Goal: Check status: Check status

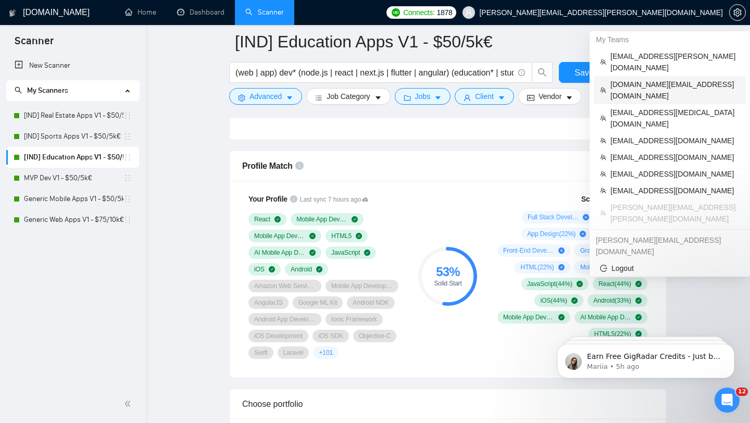
click at [629, 79] on span "[DOMAIN_NAME][EMAIL_ADDRESS][DOMAIN_NAME]" at bounding box center [674, 90] width 129 height 23
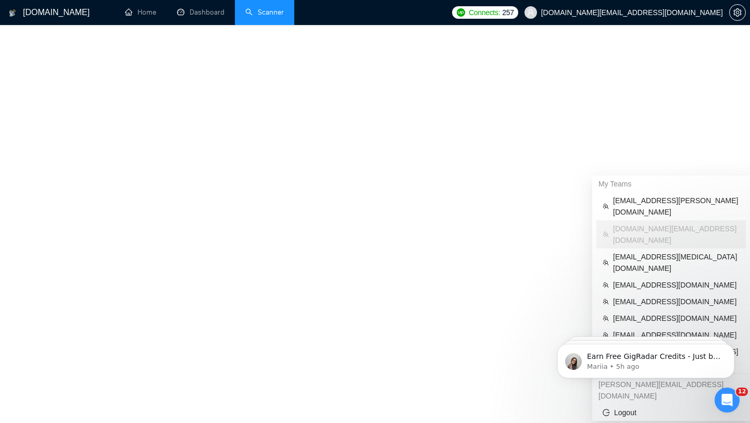
scroll to position [444, 0]
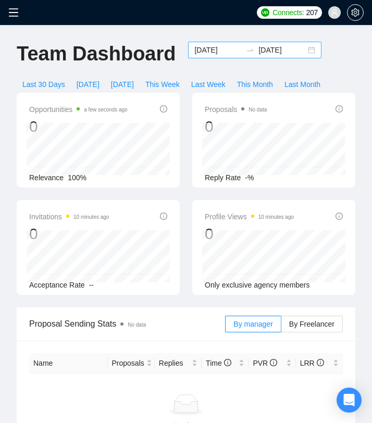
click at [305, 51] on div "[DATE] [DATE]" at bounding box center [254, 50] width 133 height 17
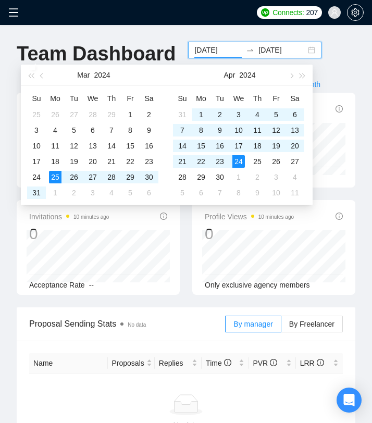
click at [304, 51] on div "2024-03-25 2024-04-24" at bounding box center [254, 50] width 133 height 17
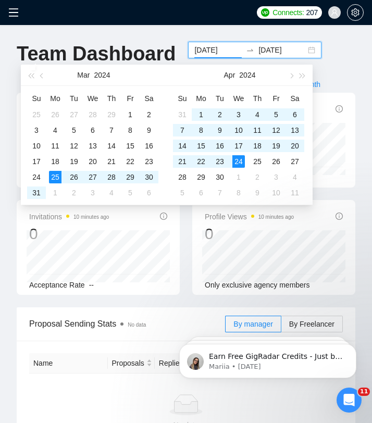
click at [324, 48] on div "Team Dashboard 2024-03-25 2024-04-24 Last 30 Days Today Yesterday This Week Las…" at bounding box center [185, 67] width 351 height 51
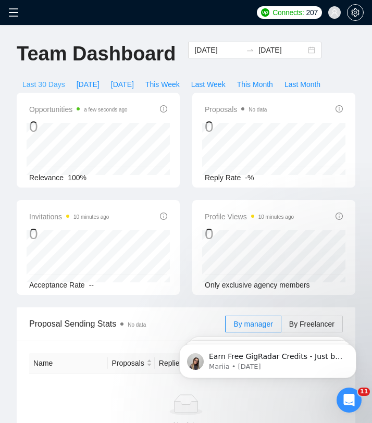
click at [55, 83] on span "Last 30 Days" at bounding box center [43, 84] width 43 height 11
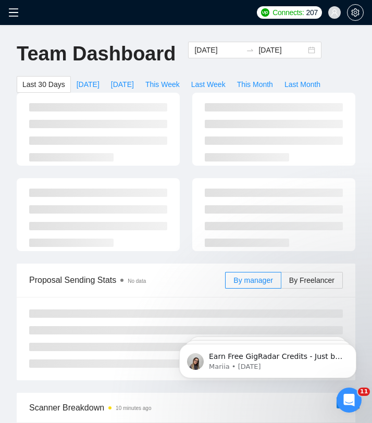
type input "2025-07-23"
type input "2025-08-22"
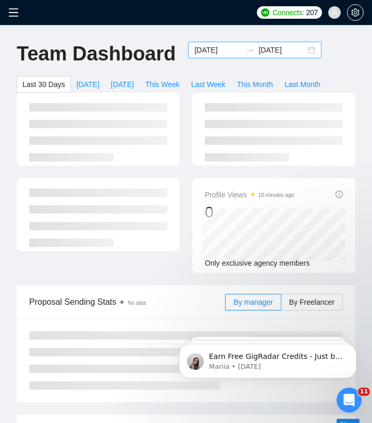
click at [298, 50] on div "2025-07-23 2025-08-22" at bounding box center [254, 50] width 133 height 17
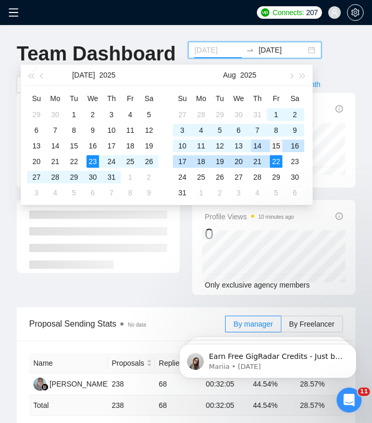
type input "2025-08-15"
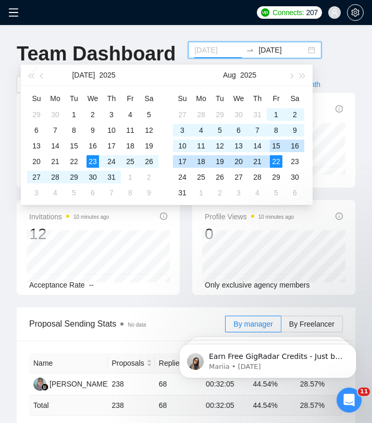
click at [278, 146] on div "15" at bounding box center [276, 146] width 12 height 12
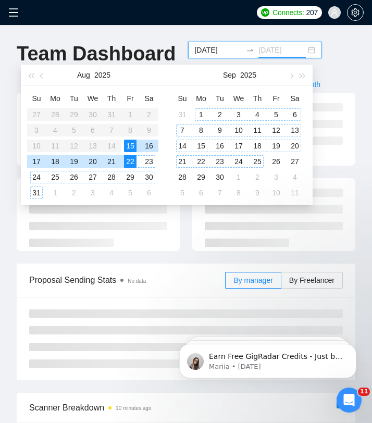
type input "2025-08-22"
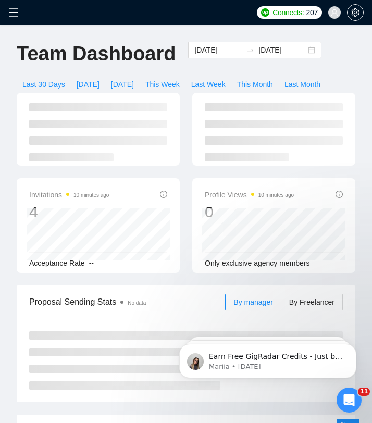
click at [186, 232] on div "Profile Views 10 minutes ago 0 Only exclusive agency members" at bounding box center [273, 225] width 175 height 95
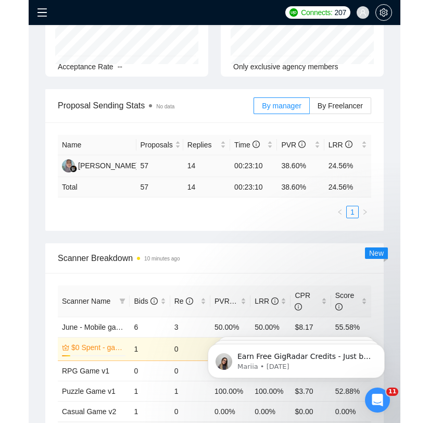
scroll to position [219, 0]
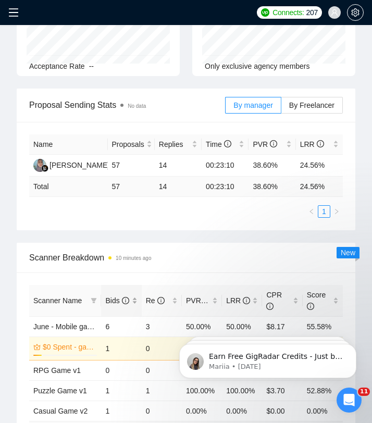
click at [134, 299] on div "Bids" at bounding box center [121, 300] width 32 height 11
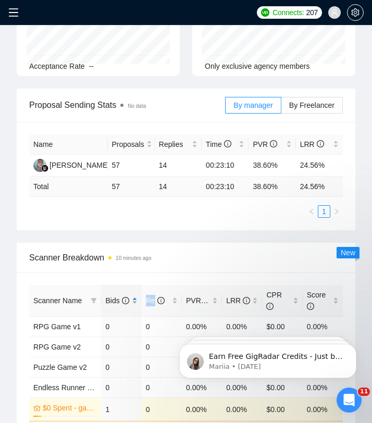
click at [134, 299] on div "Bids" at bounding box center [121, 300] width 32 height 11
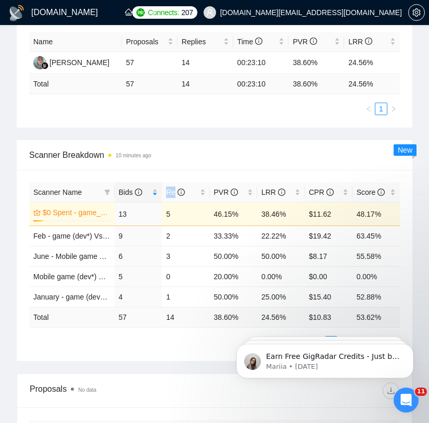
scroll to position [331, 0]
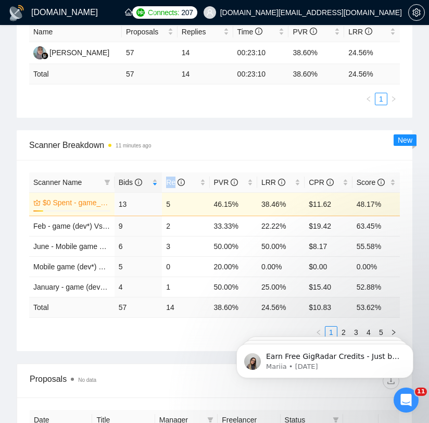
click at [228, 145] on span "Scanner Breakdown 11 minutes ago" at bounding box center [214, 144] width 371 height 13
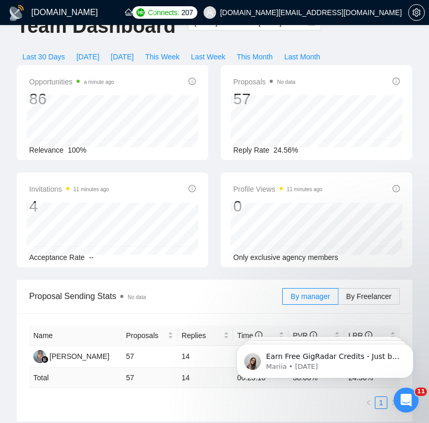
scroll to position [0, 0]
